Goal: Register for event/course

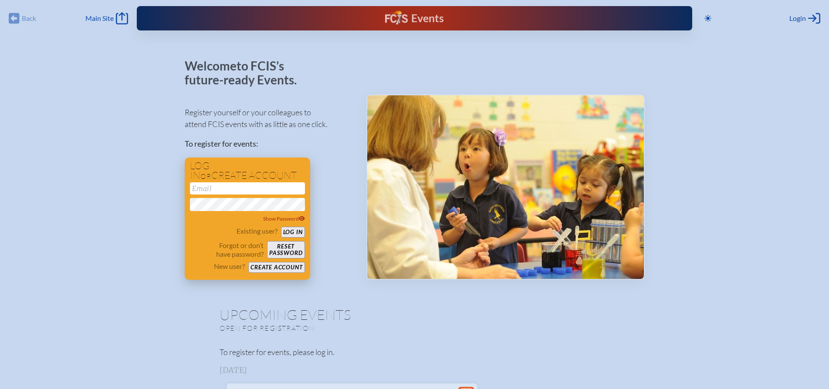
type input "[EMAIL_ADDRESS][DOMAIN_NAME]"
click at [290, 232] on button "Log in" at bounding box center [293, 232] width 24 height 11
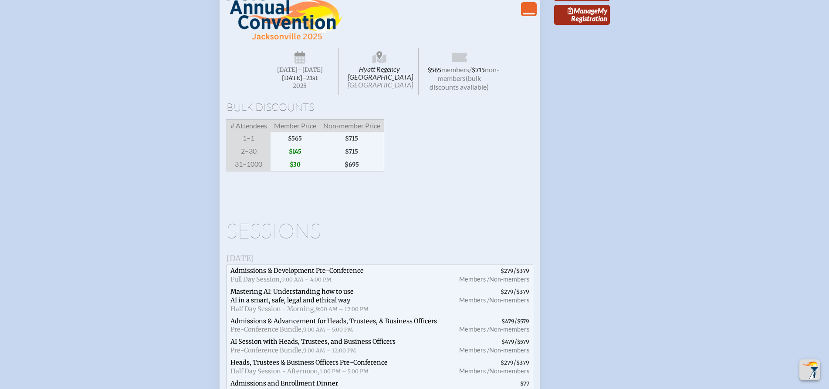
scroll to position [1341, 0]
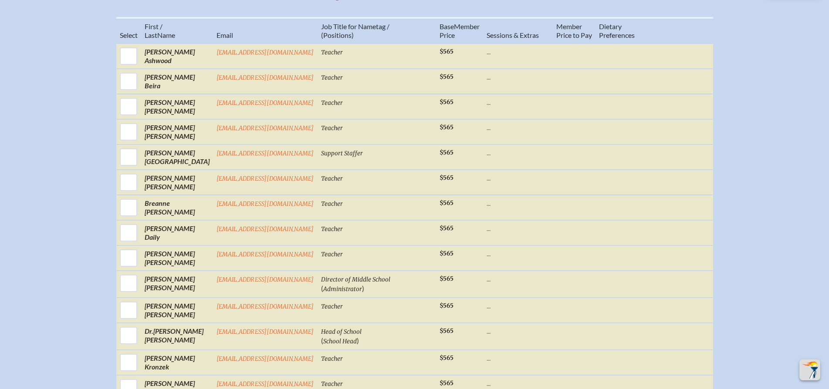
scroll to position [389, 0]
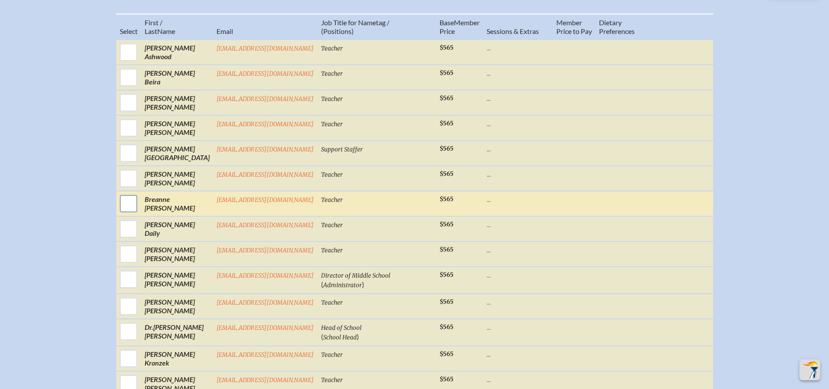
click at [126, 215] on input "checkbox" at bounding box center [129, 204] width 22 height 22
checkbox input "true"
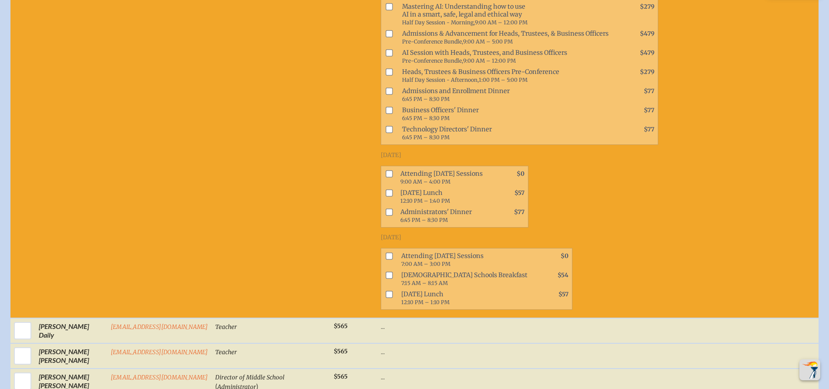
scroll to position [658, 0]
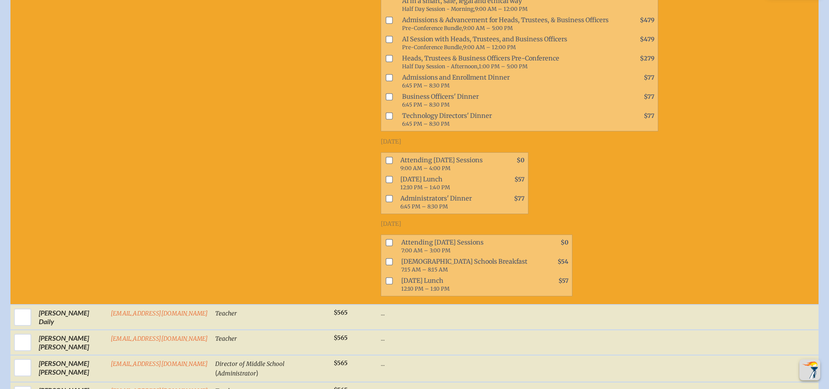
click at [385, 164] on input "checkbox" at bounding box center [388, 160] width 7 height 7
checkbox input "true"
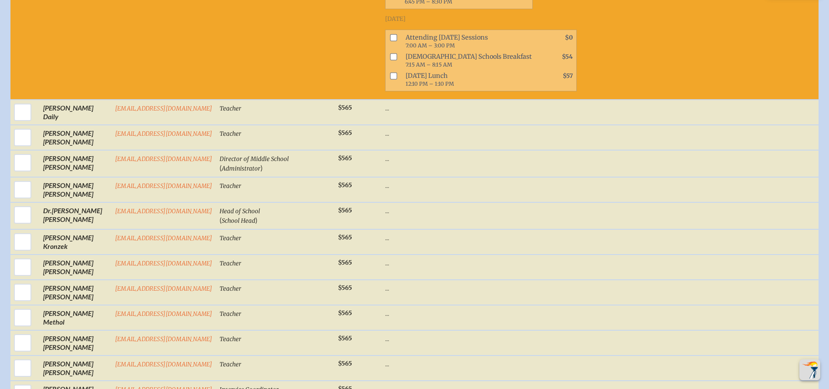
scroll to position [870, 0]
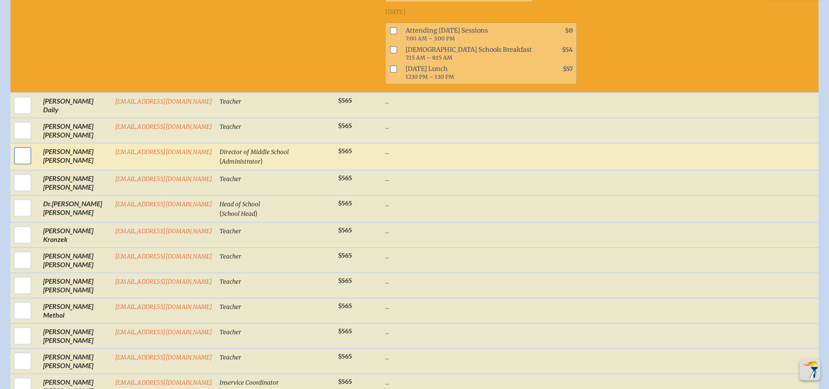
click at [20, 162] on input "checkbox" at bounding box center [23, 156] width 22 height 22
checkbox input "true"
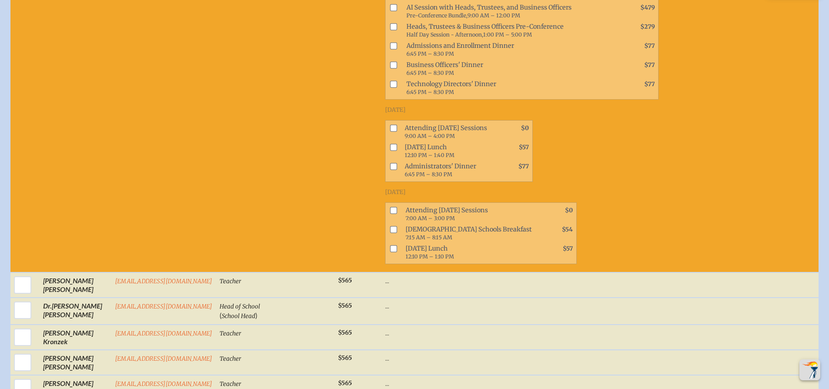
scroll to position [1124, 0]
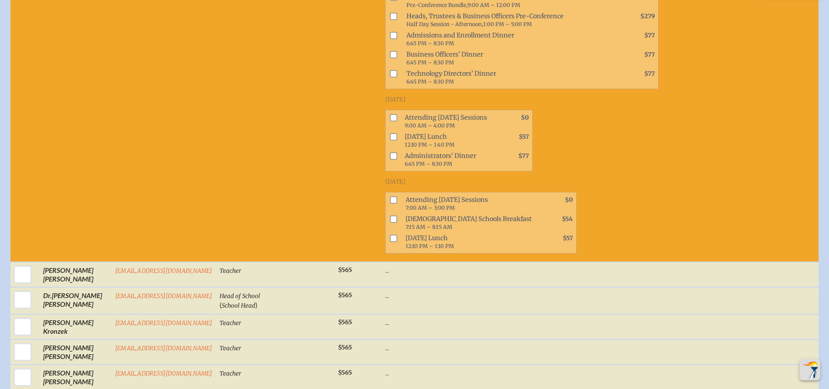
click at [390, 121] on input "checkbox" at bounding box center [393, 118] width 7 height 7
checkbox input "true"
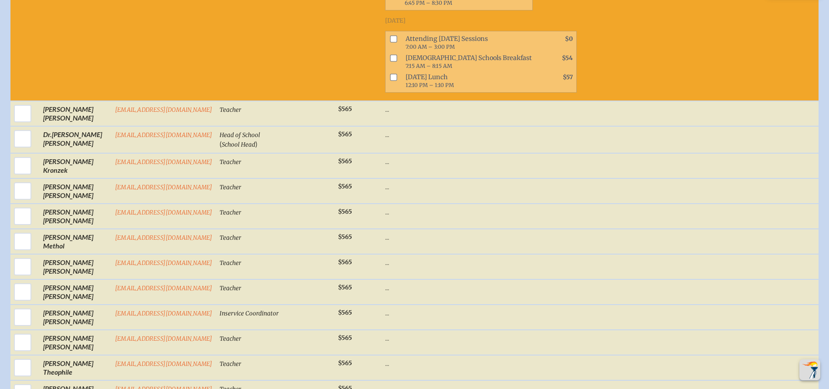
scroll to position [1291, 0]
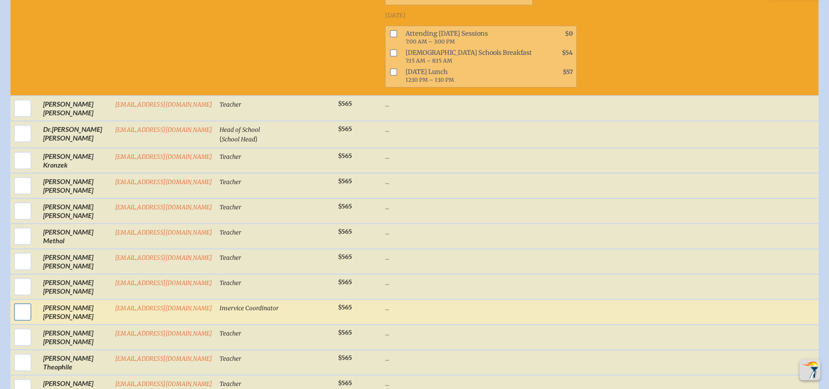
click at [26, 317] on input "checkbox" at bounding box center [23, 312] width 22 height 22
checkbox input "true"
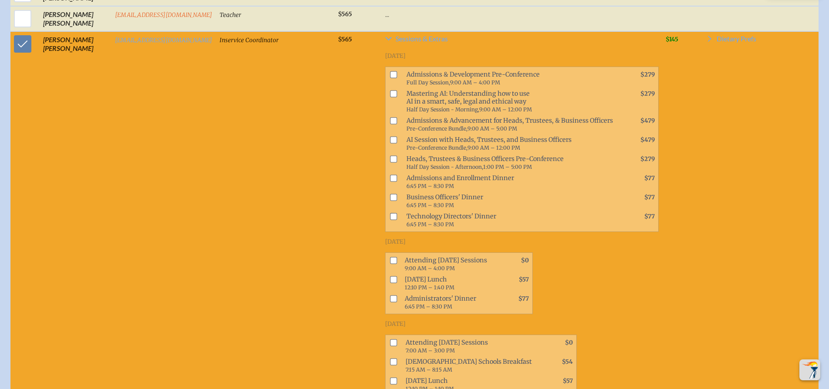
scroll to position [1596, 0]
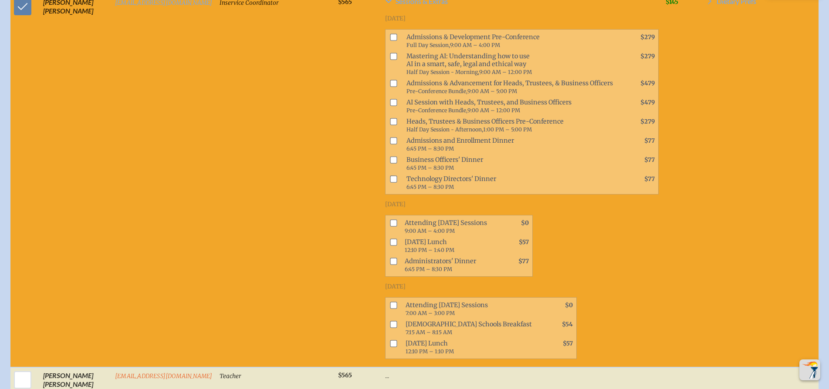
click at [390, 226] on input "checkbox" at bounding box center [393, 222] width 7 height 7
checkbox input "true"
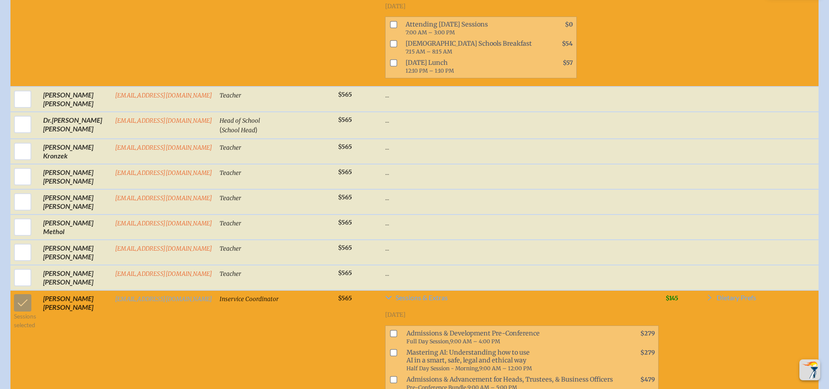
scroll to position [1294, 0]
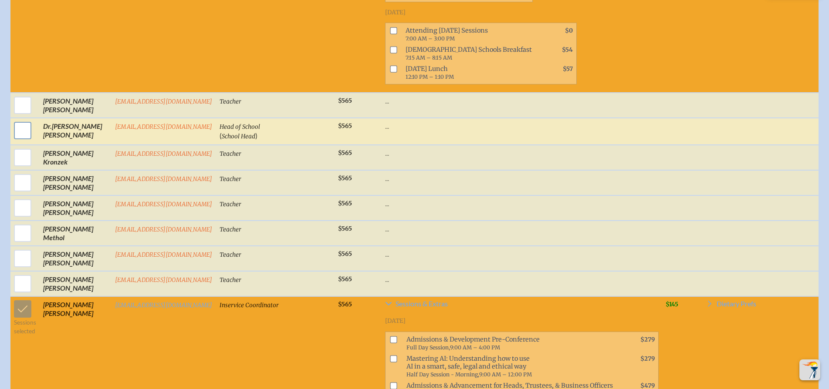
click at [20, 141] on input "checkbox" at bounding box center [23, 131] width 22 height 22
checkbox input "true"
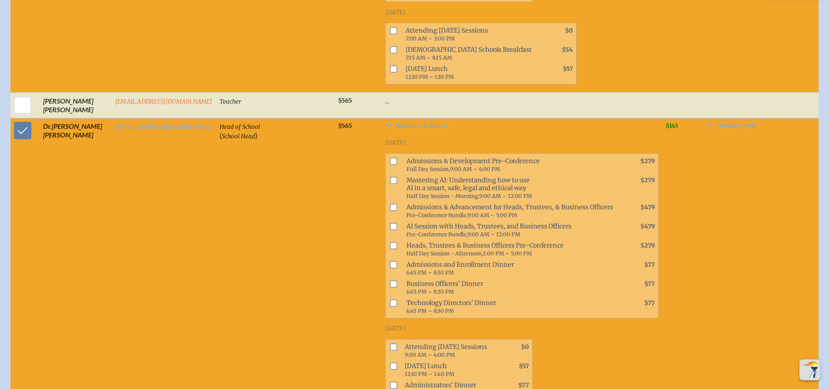
click at [390, 211] on input "checkbox" at bounding box center [393, 207] width 7 height 7
checkbox input "false"
click at [390, 249] on input "checkbox" at bounding box center [393, 245] width 7 height 7
checkbox input "true"
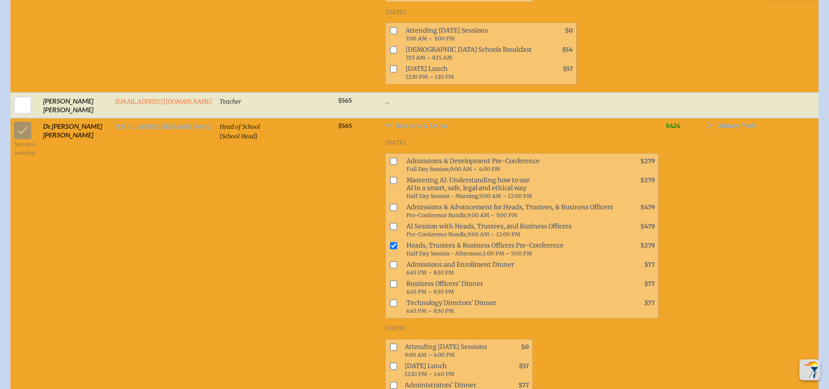
click at [390, 268] on input "checkbox" at bounding box center [393, 264] width 7 height 7
checkbox input "false"
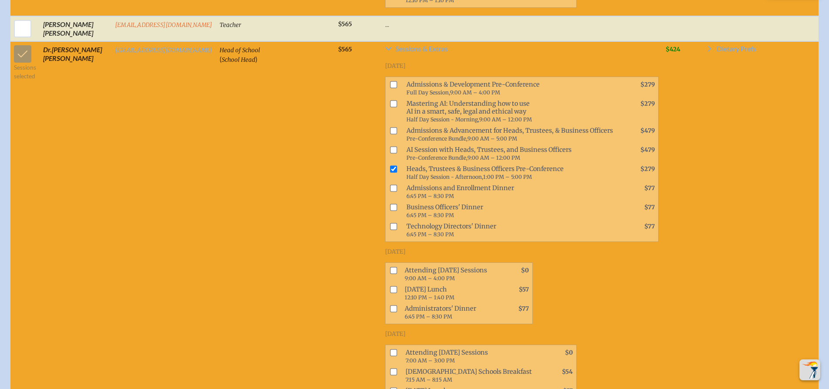
scroll to position [1472, 0]
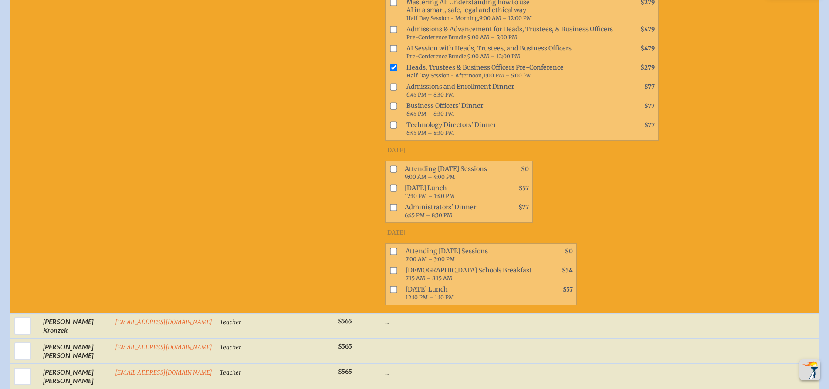
click at [390, 172] on input "checkbox" at bounding box center [393, 168] width 7 height 7
checkbox input "true"
click at [385, 263] on span at bounding box center [391, 255] width 13 height 19
click at [390, 255] on input "checkbox" at bounding box center [393, 251] width 7 height 7
checkbox input "true"
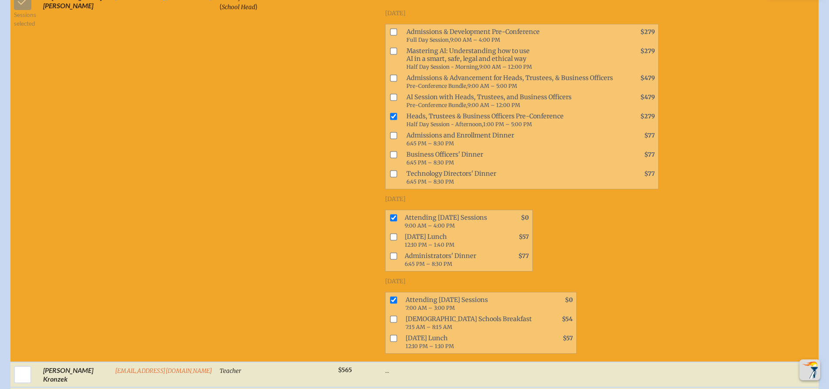
scroll to position [1420, 0]
